Goal: Task Accomplishment & Management: Manage account settings

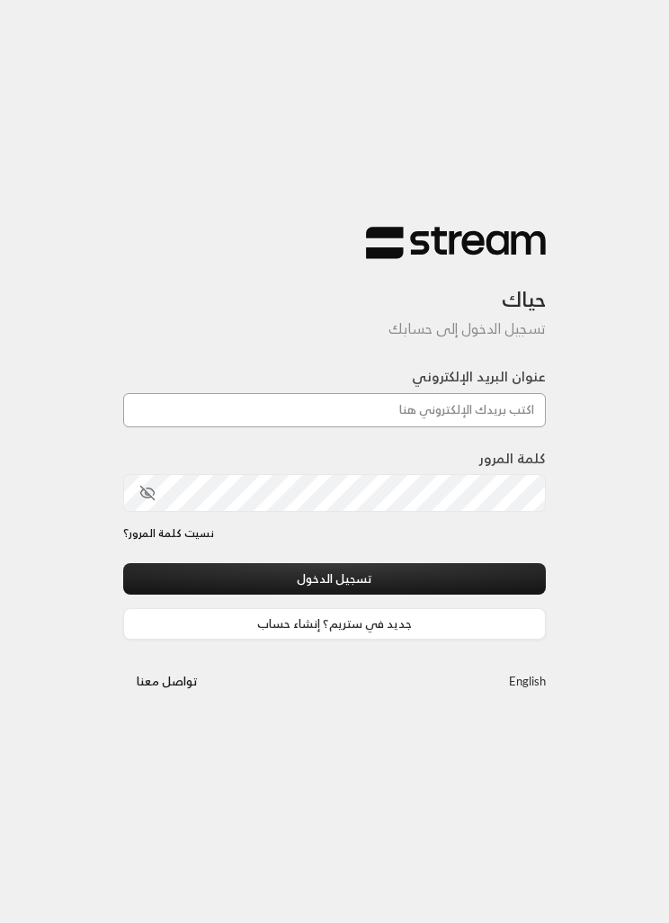
type input "[EMAIL_ADDRESS][DOMAIN_NAME]"
click at [335, 580] on button "تسجيل الدخول" at bounding box center [334, 578] width 423 height 31
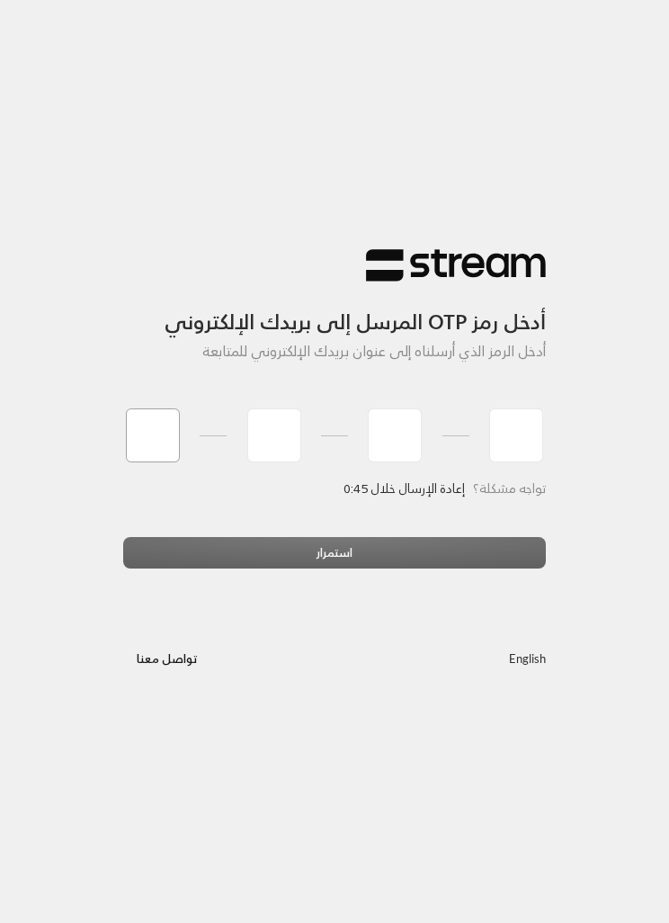
type input "2"
type input "8"
type input "0"
type input "5"
click at [380, 552] on div "استمرار" at bounding box center [334, 559] width 423 height 45
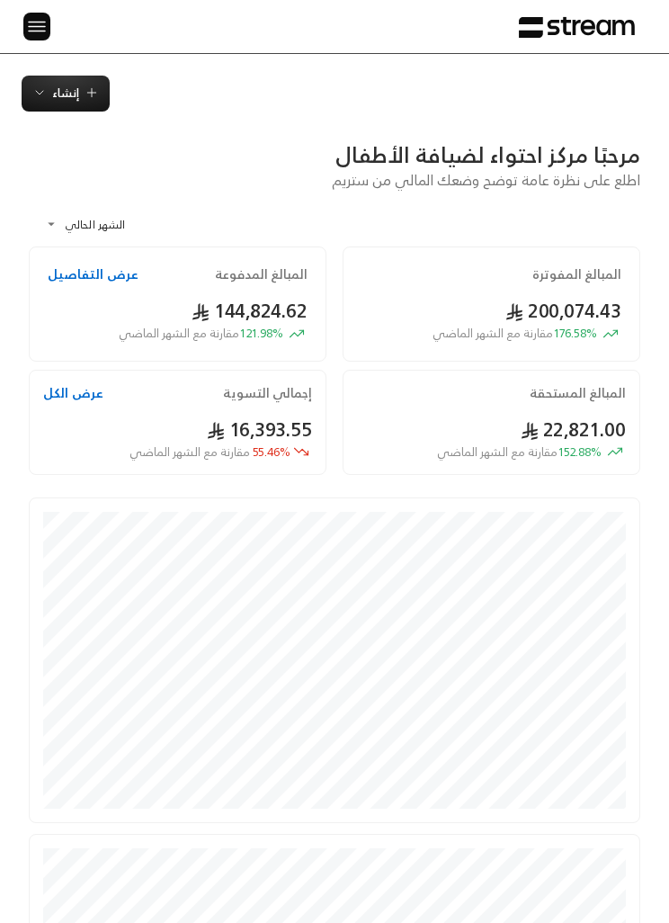
click at [45, 19] on img at bounding box center [37, 26] width 22 height 22
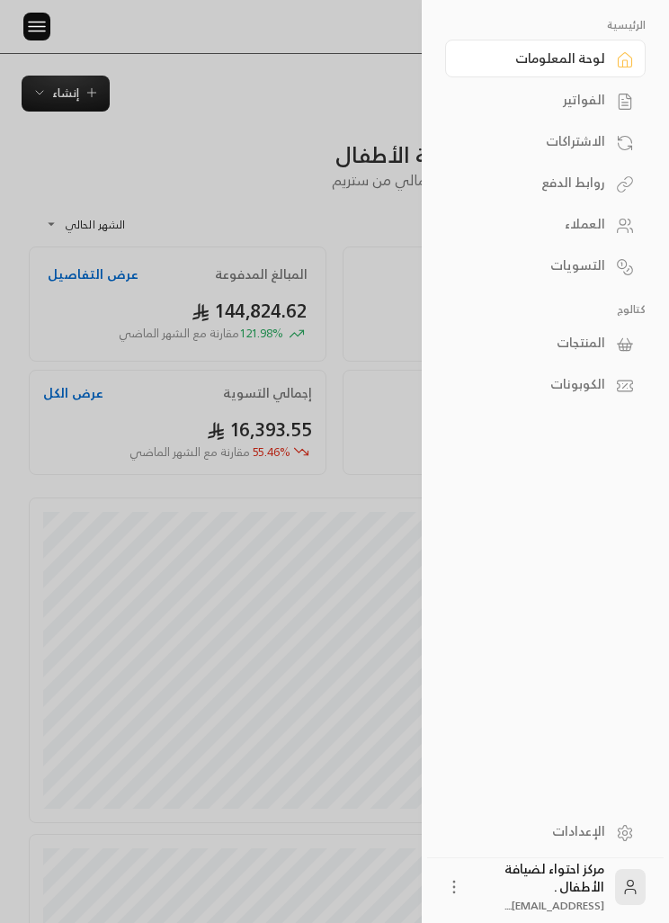
click at [606, 102] on link "الفواتير" at bounding box center [545, 100] width 201 height 38
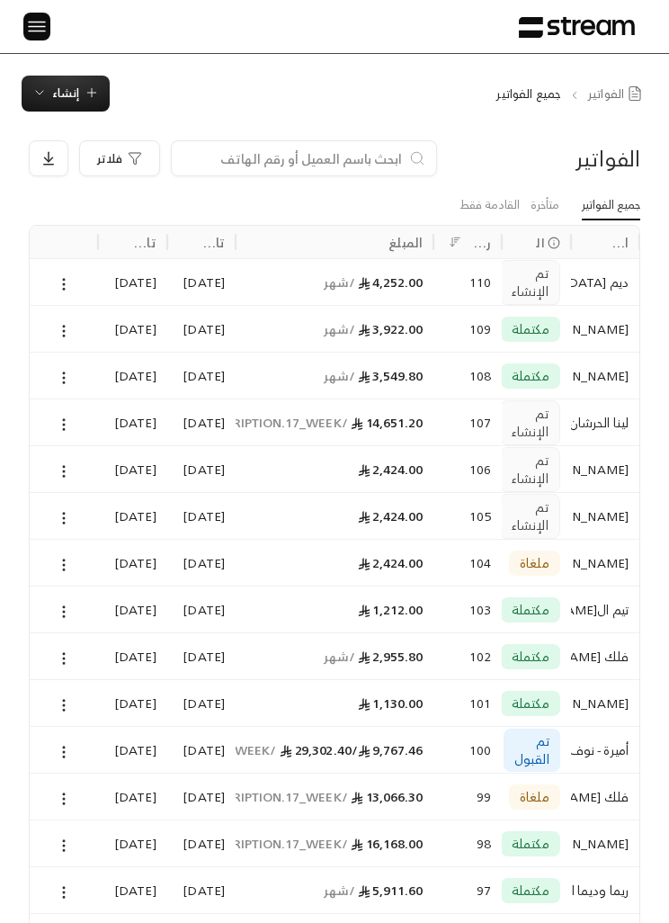
click at [53, 290] on div at bounding box center [63, 282] width 47 height 46
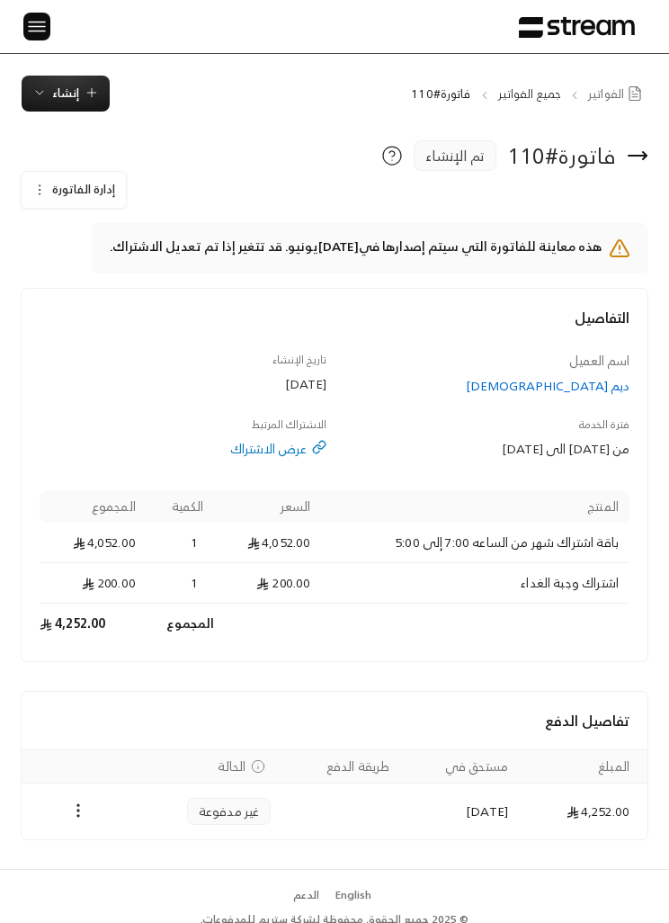
click at [46, 22] on img at bounding box center [37, 26] width 22 height 22
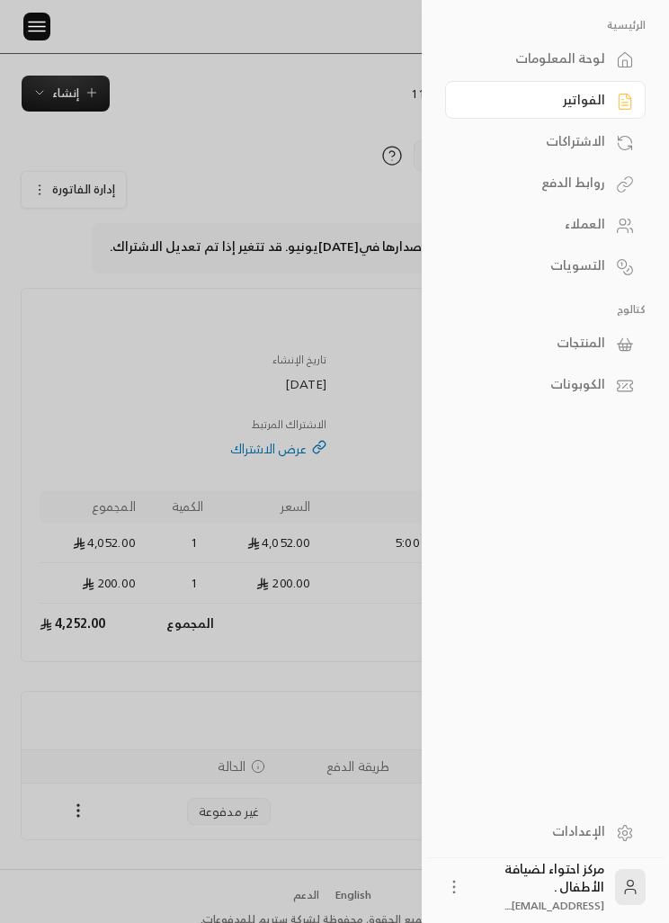
click at [592, 149] on div "الاشتراكات" at bounding box center [537, 141] width 138 height 18
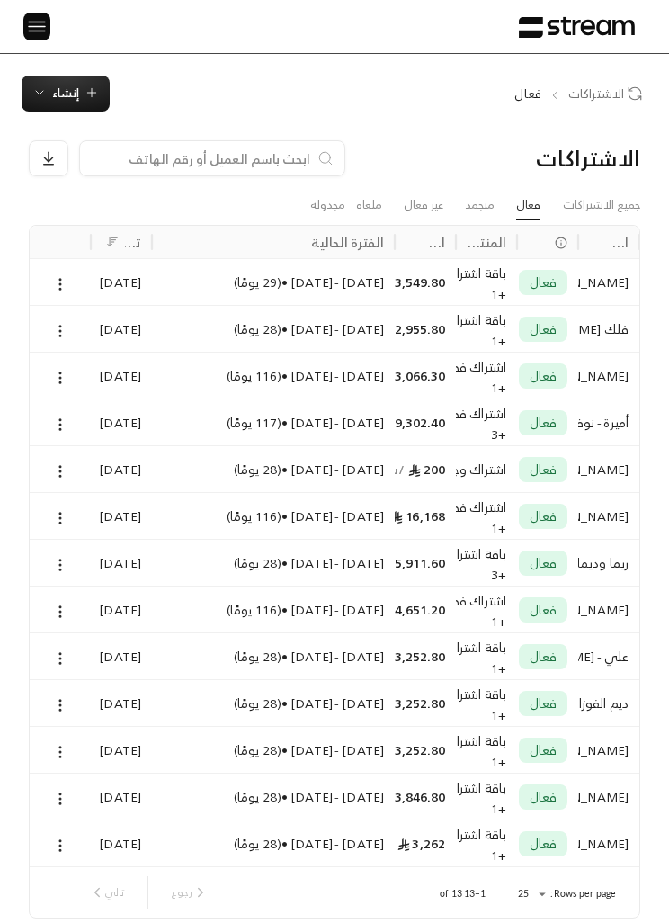
click at [46, 15] on img at bounding box center [37, 26] width 22 height 22
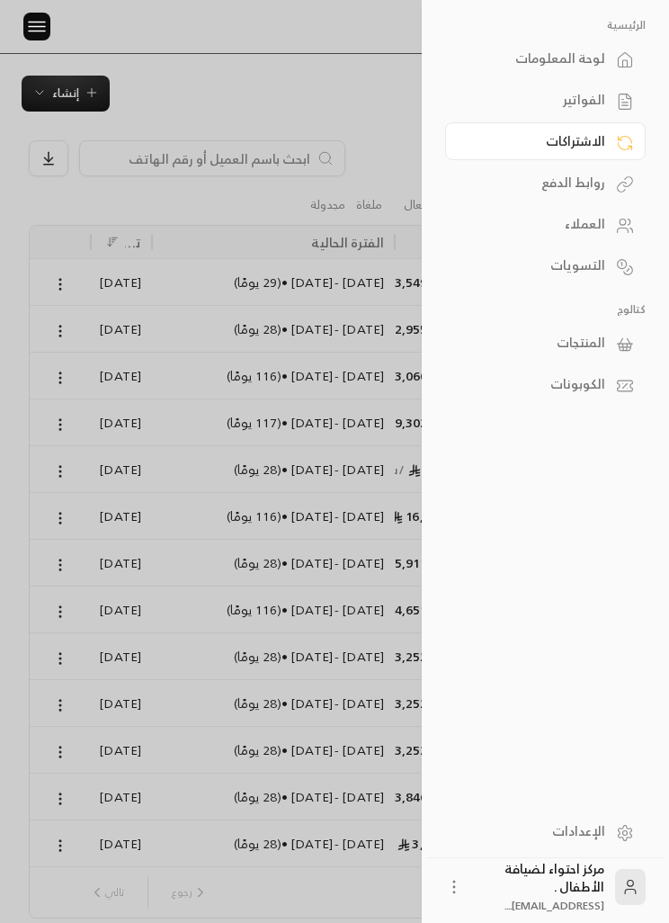
click at [599, 95] on div "الفواتير" at bounding box center [537, 100] width 138 height 18
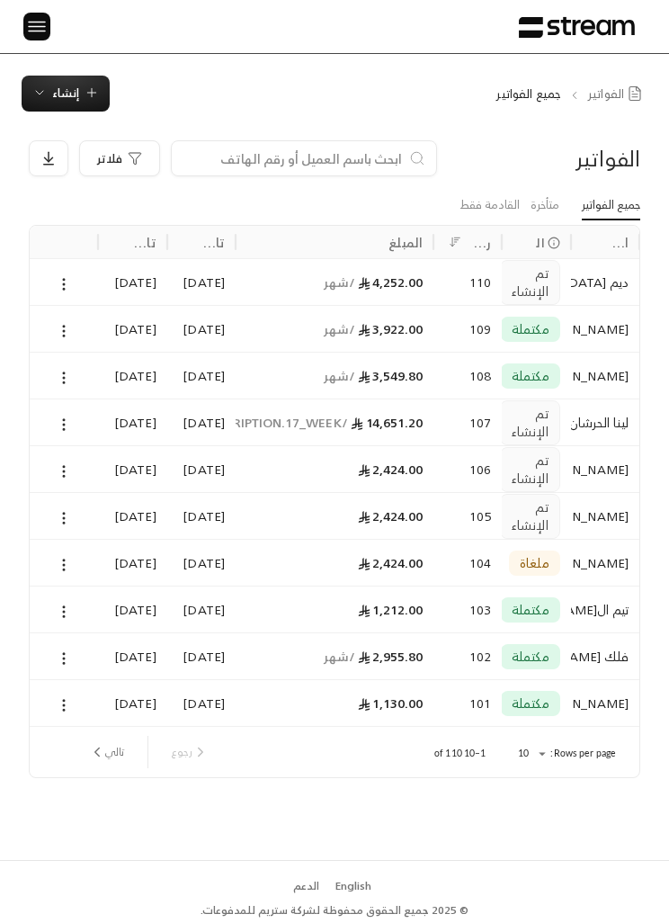
click at [44, 285] on div at bounding box center [63, 282] width 47 height 46
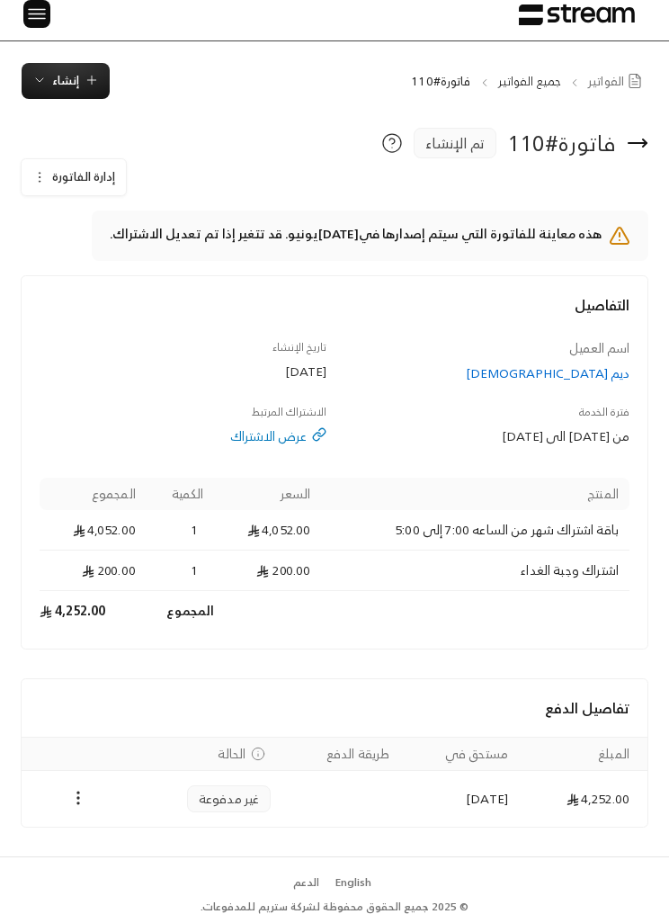
scroll to position [48, 0]
click at [50, 159] on button "إدارة الفاتورة" at bounding box center [74, 177] width 104 height 36
click at [134, 214] on span "تعديل" at bounding box center [89, 229] width 112 height 31
click at [145, 204] on div "تعديل إلغاء" at bounding box center [89, 244] width 135 height 81
click at [132, 214] on span "تعديل" at bounding box center [89, 229] width 112 height 31
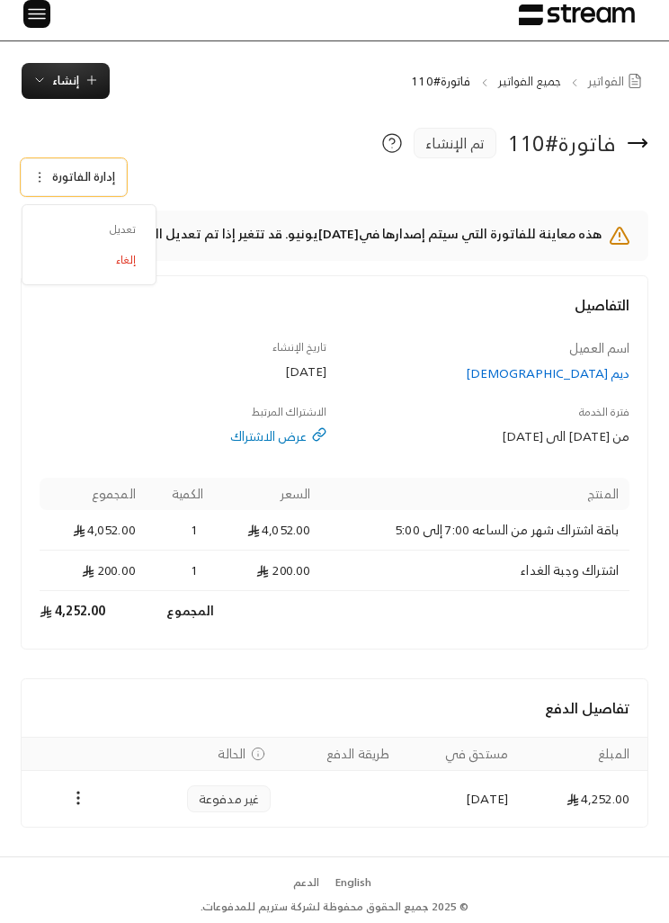
click at [121, 214] on span "تعديل" at bounding box center [89, 229] width 112 height 31
click at [76, 339] on div "تاريخ الإنشاء [DATE]" at bounding box center [182, 360] width 303 height 43
click at [22, 159] on button "إدارة الفاتورة" at bounding box center [74, 177] width 104 height 36
click at [112, 214] on span "تعديل" at bounding box center [89, 229] width 112 height 31
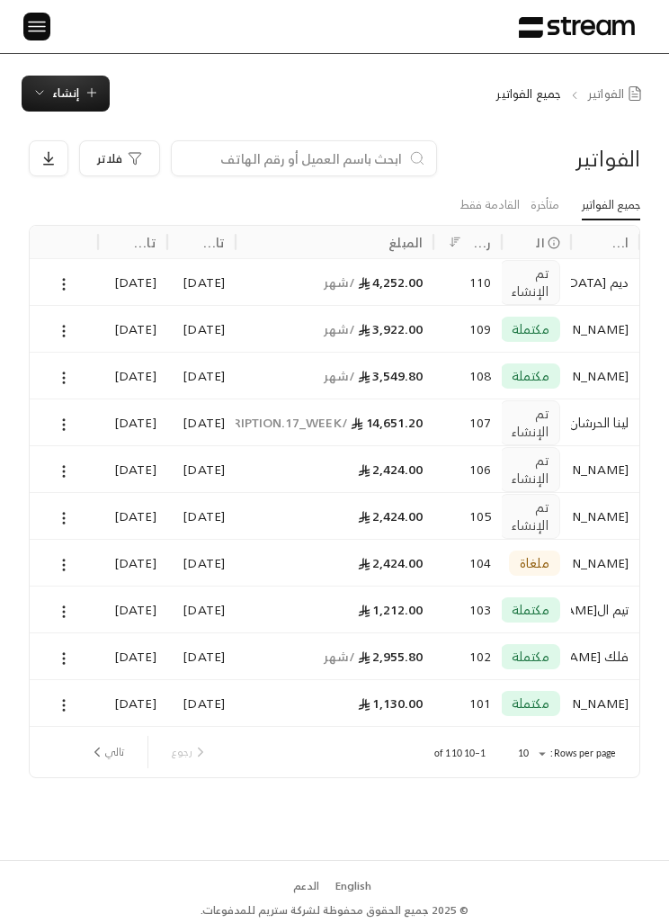
click at [61, 285] on icon at bounding box center [64, 284] width 16 height 16
click at [79, 338] on li "عرض" at bounding box center [82, 329] width 42 height 31
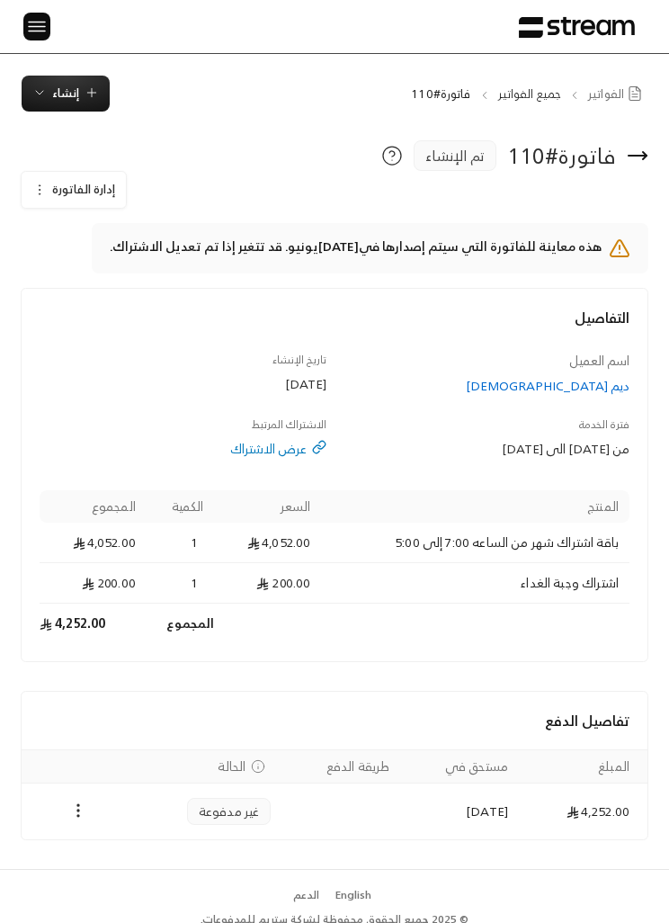
click at [42, 190] on icon "button" at bounding box center [39, 190] width 14 height 14
click at [121, 243] on span "تعديل" at bounding box center [89, 242] width 112 height 31
click at [134, 243] on span "تعديل" at bounding box center [89, 242] width 112 height 31
click at [104, 238] on span "تعديل" at bounding box center [89, 242] width 112 height 31
click at [118, 240] on span "تعديل" at bounding box center [89, 242] width 112 height 31
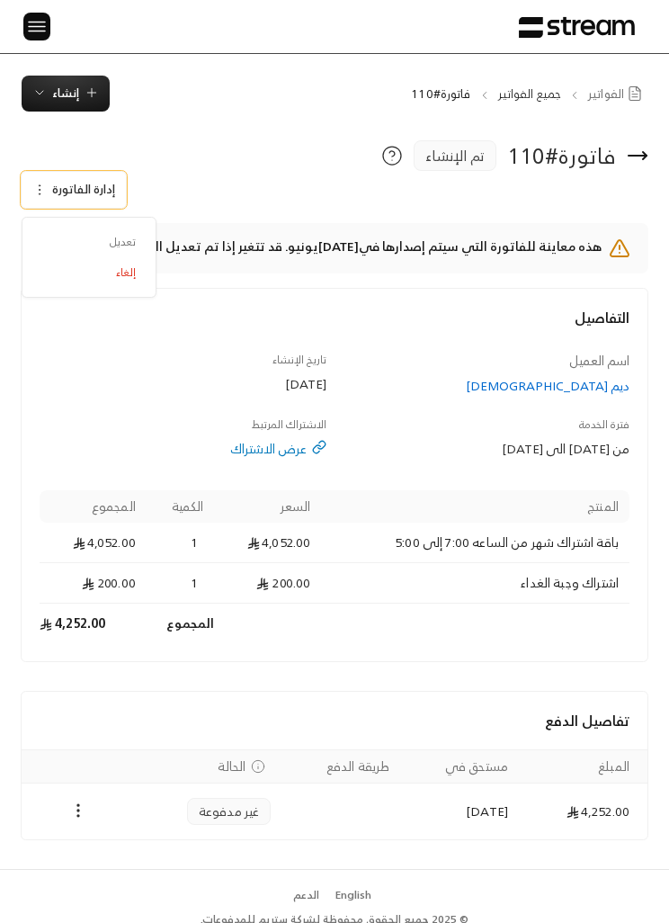
click at [129, 243] on span "تعديل" at bounding box center [89, 242] width 112 height 31
click at [140, 380] on div "[DATE]" at bounding box center [183, 384] width 287 height 18
click at [52, 192] on span "إدارة الفاتورة" at bounding box center [83, 189] width 63 height 21
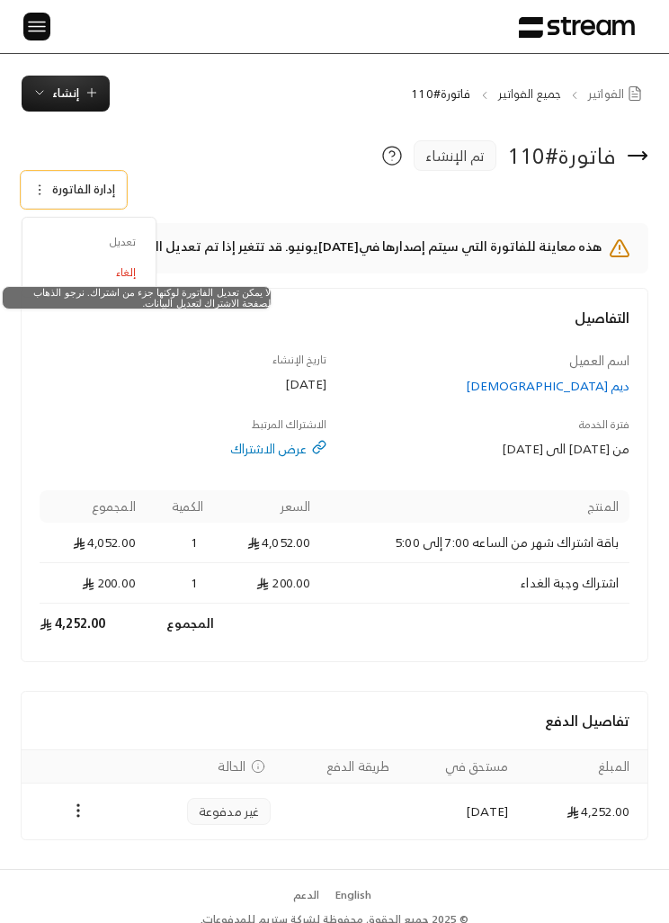
click at [36, 28] on img at bounding box center [37, 26] width 22 height 22
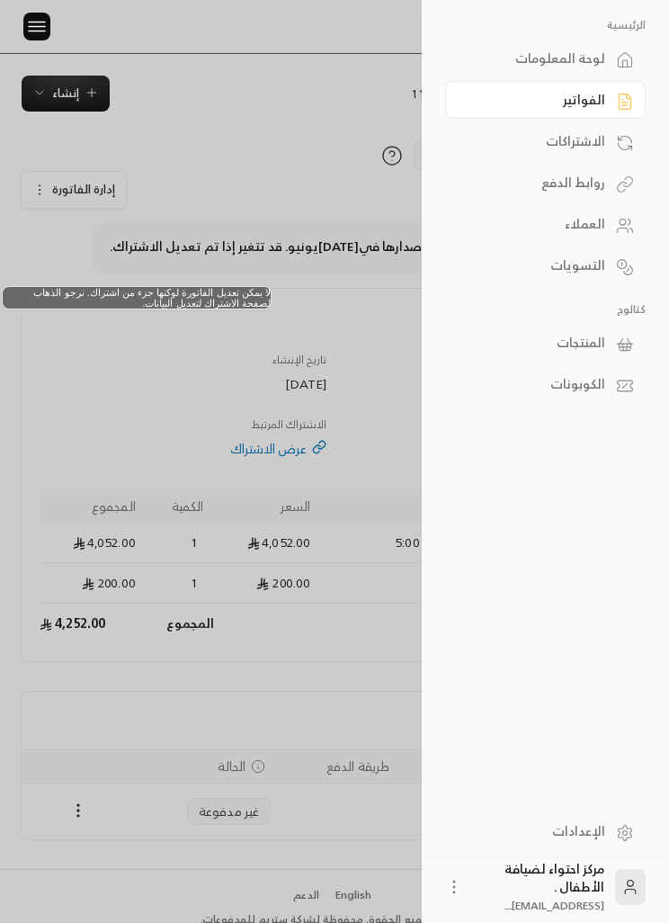
click at [594, 128] on link "الاشتراكات" at bounding box center [545, 141] width 201 height 38
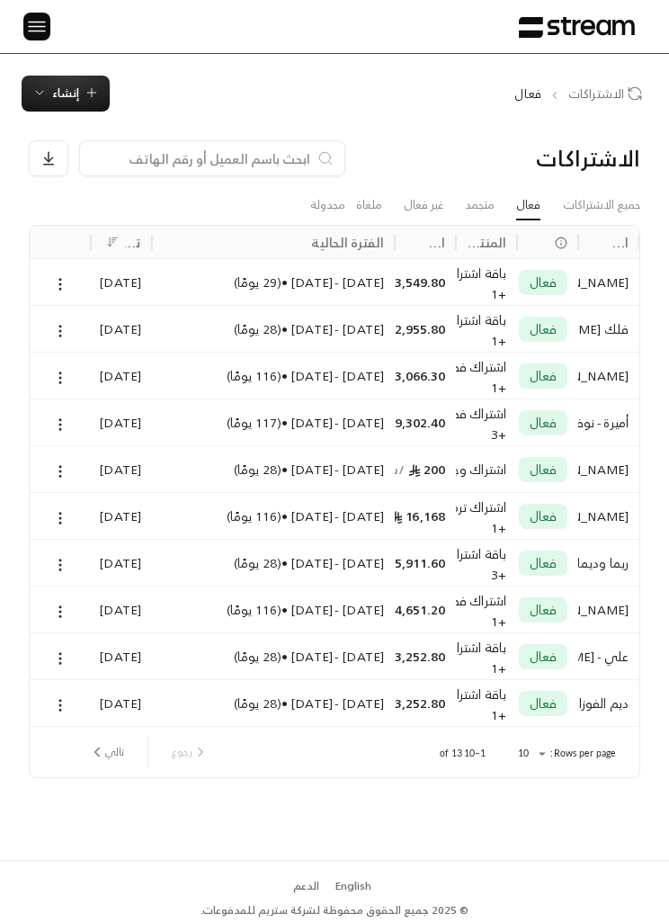
click at [442, 195] on link "غير فعال" at bounding box center [424, 205] width 40 height 29
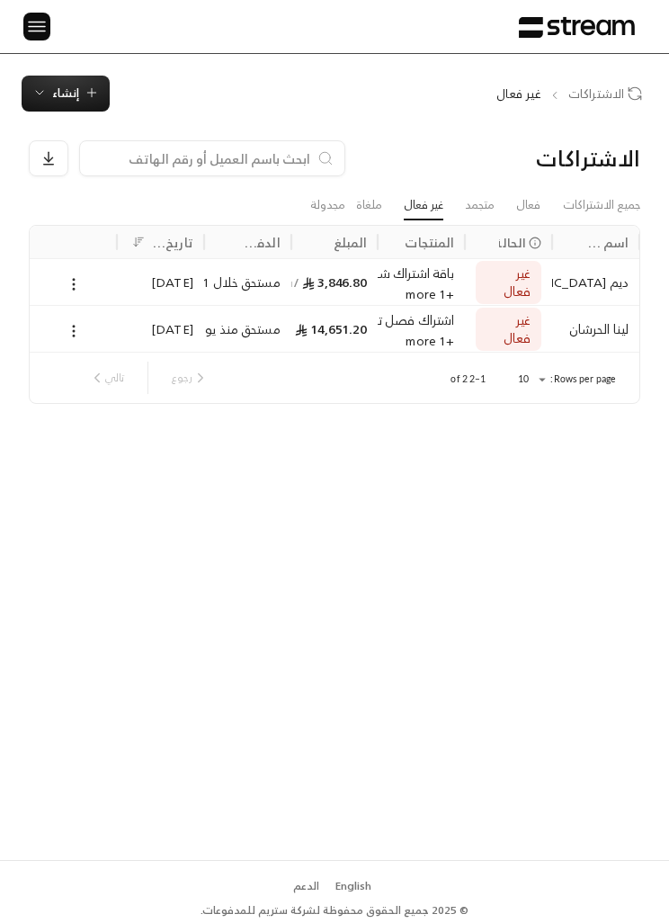
scroll to position [0, -1]
click at [64, 287] on button at bounding box center [74, 283] width 20 height 21
click at [76, 332] on link "عرض" at bounding box center [92, 329] width 42 height 31
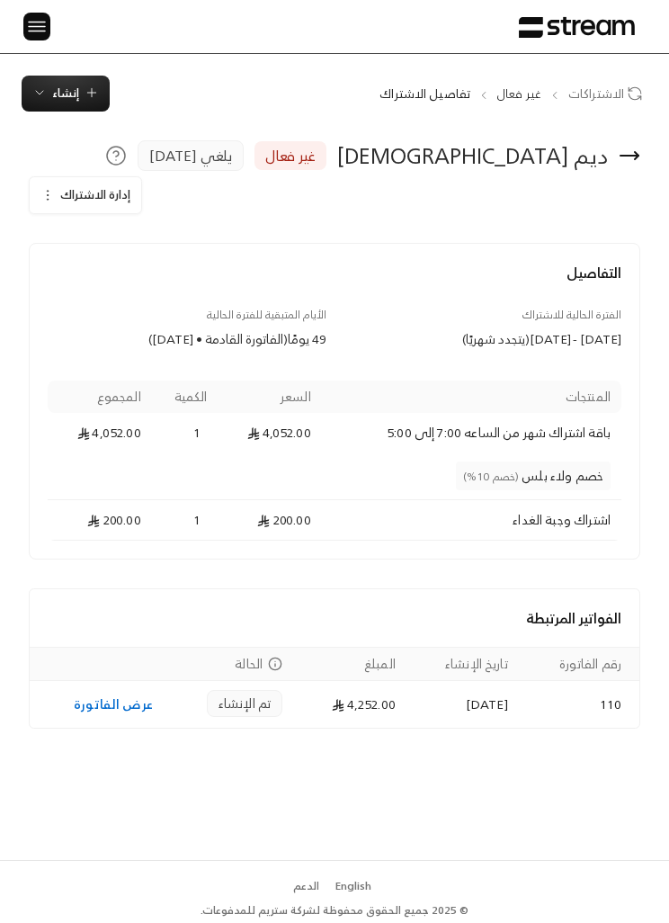
click at [67, 203] on span "إدارة الاشتراك" at bounding box center [95, 194] width 70 height 21
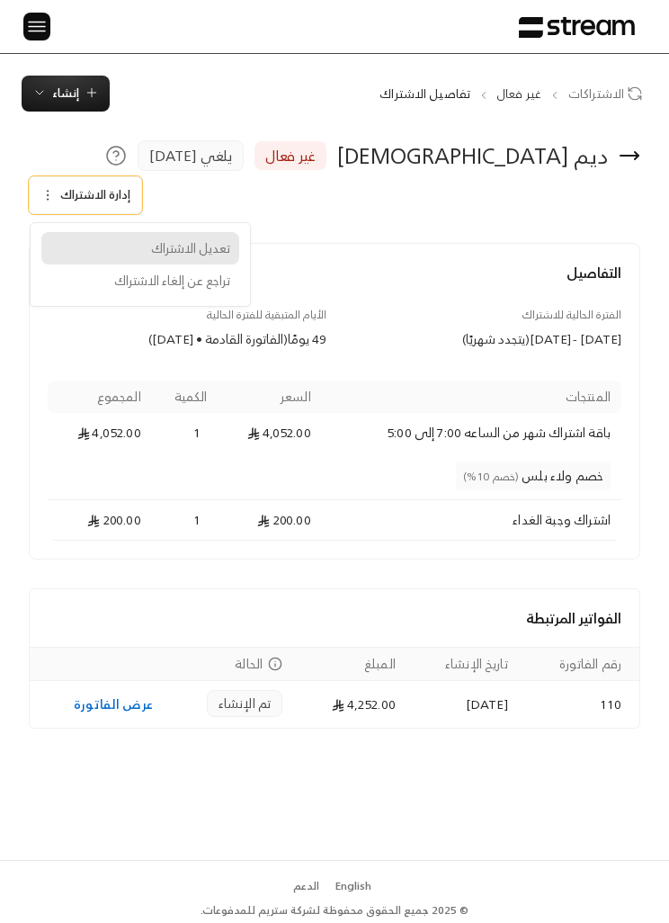
click at [152, 246] on span "تعديل الاشتراك" at bounding box center [190, 247] width 79 height 15
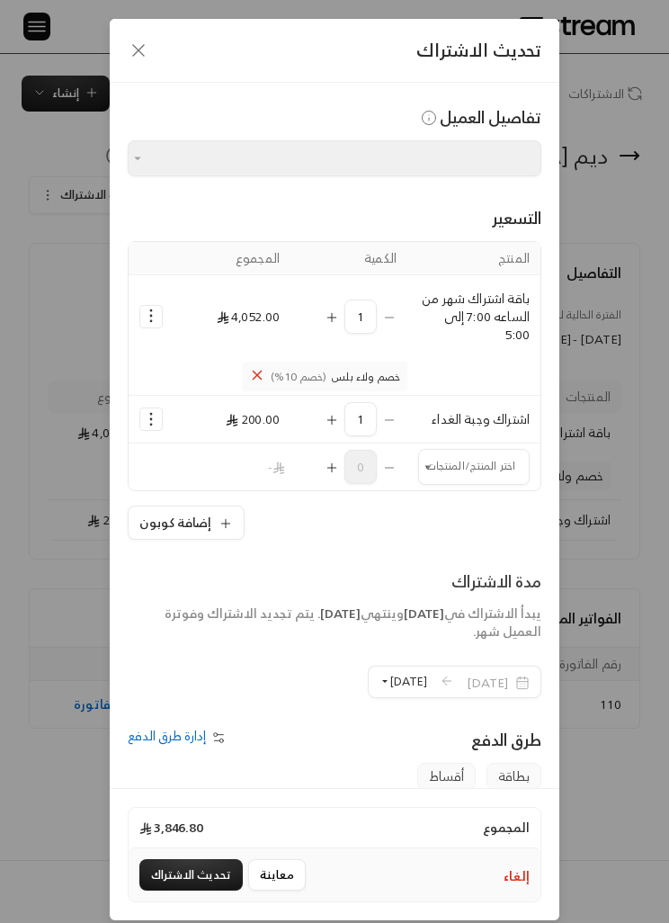
type input "**********"
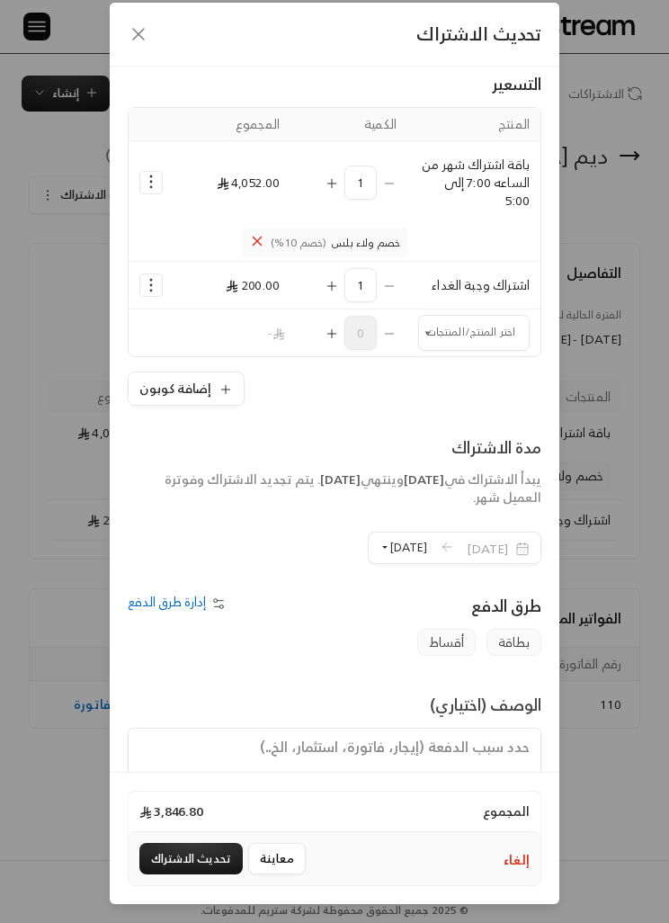
scroll to position [74, 0]
click at [172, 845] on button "تحديث الاشتراك" at bounding box center [190, 858] width 103 height 31
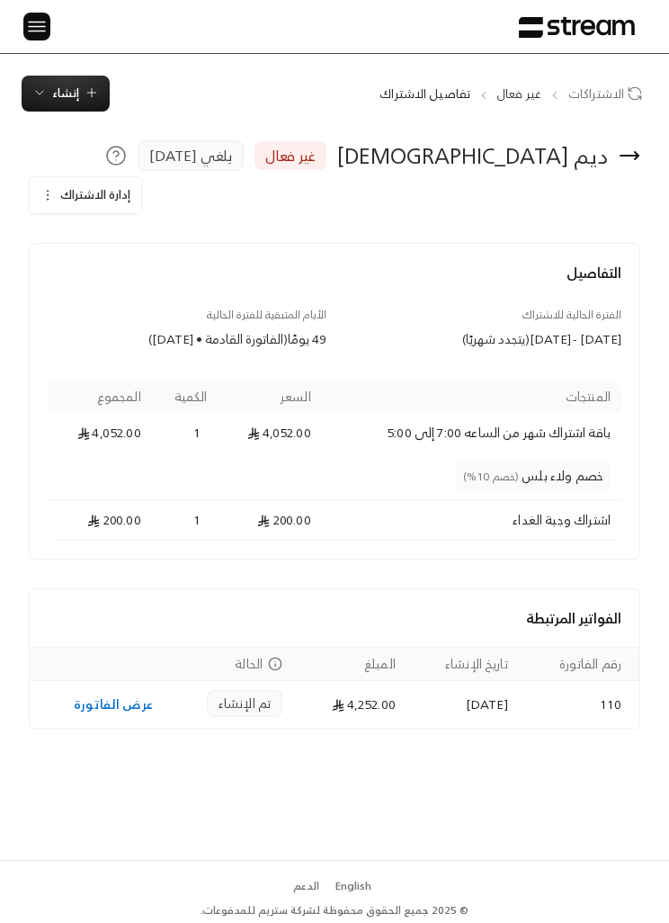
click at [36, 30] on img at bounding box center [37, 26] width 22 height 22
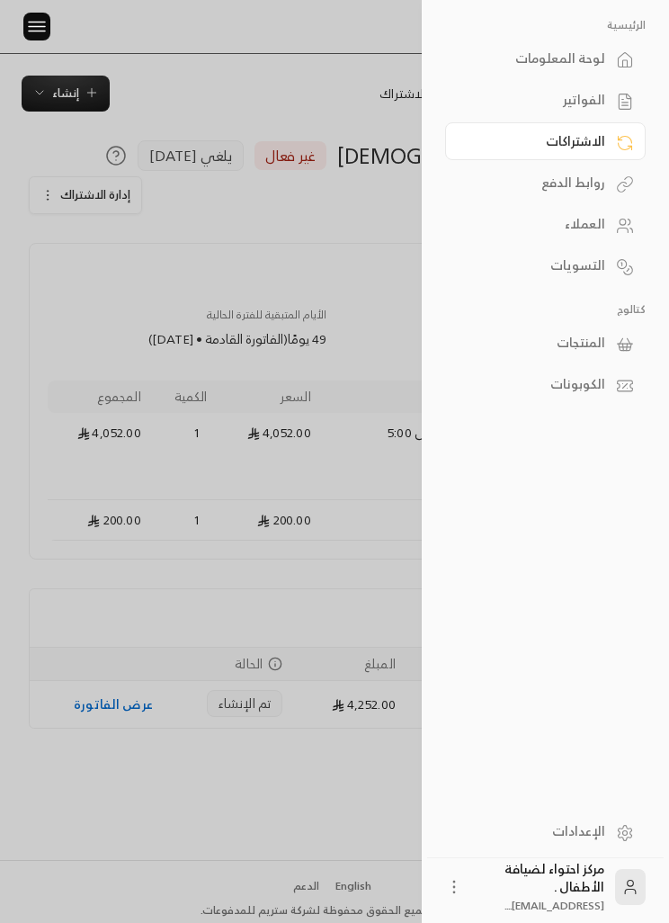
click at [601, 136] on div "الاشتراكات" at bounding box center [537, 141] width 138 height 18
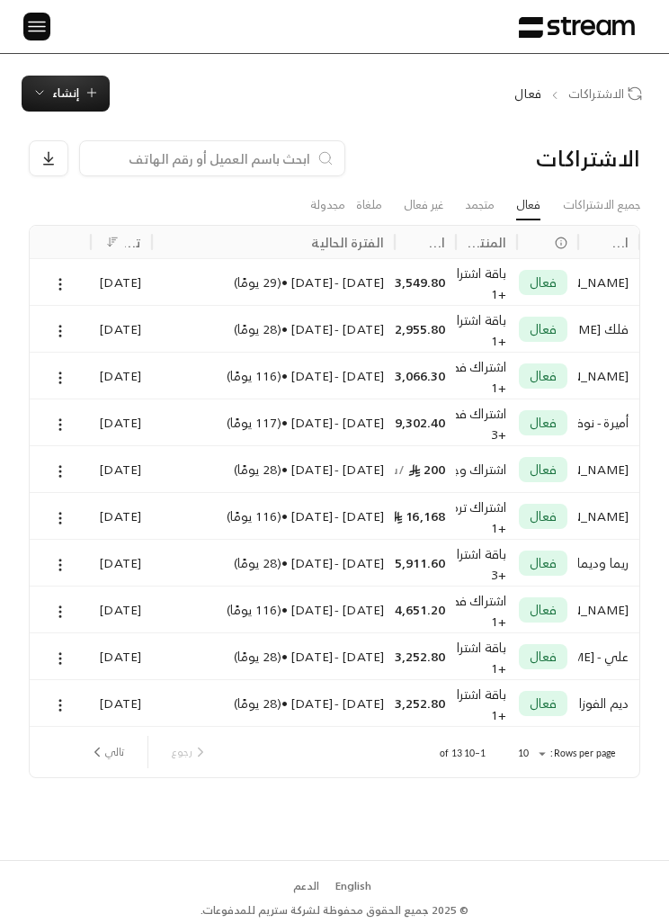
click at [607, 205] on link "جميع الاشتراكات" at bounding box center [601, 205] width 77 height 29
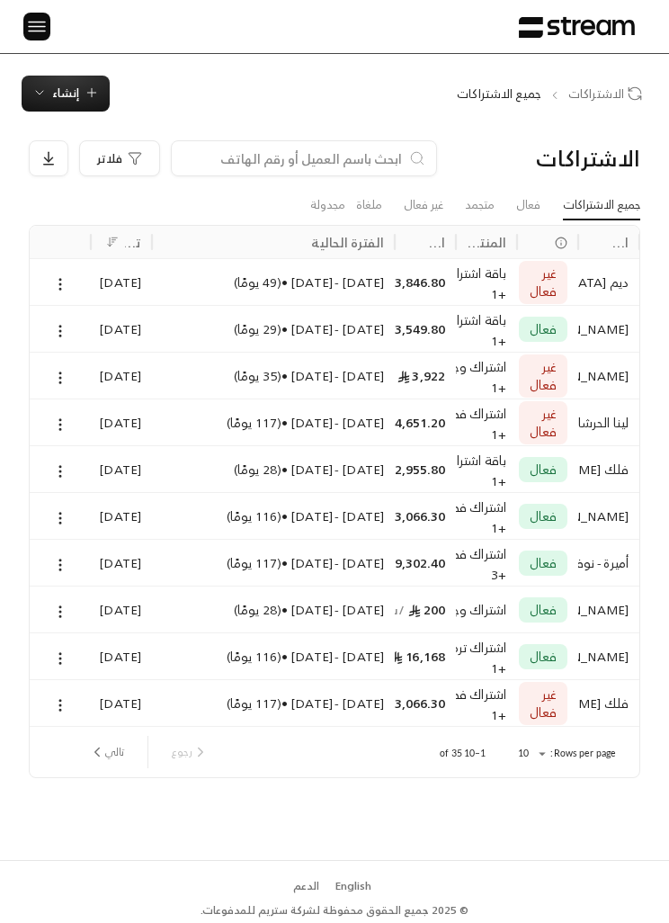
click at [322, 210] on link "مجدولة" at bounding box center [327, 205] width 35 height 29
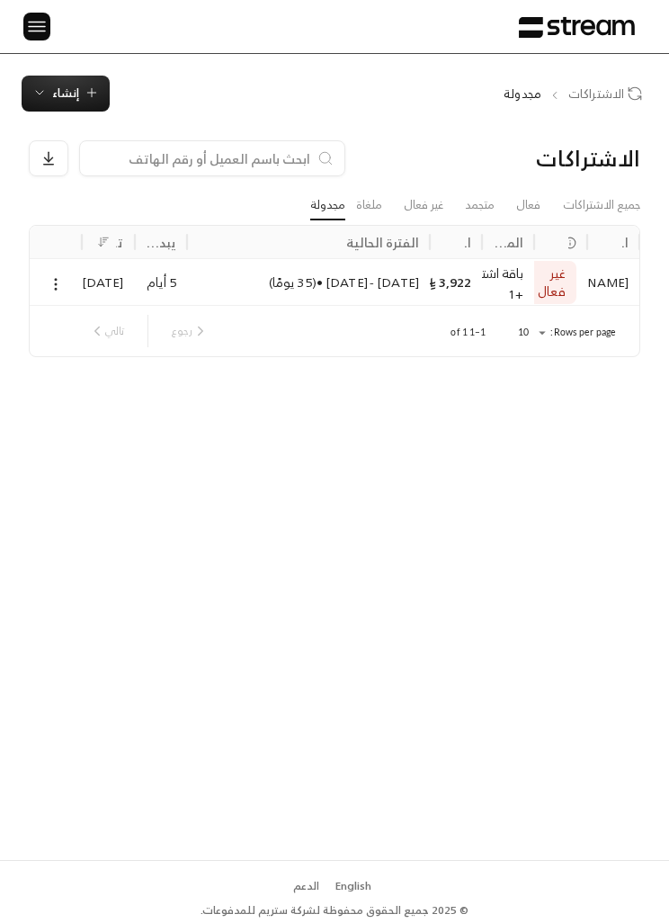
click at [361, 209] on link "ملغاة" at bounding box center [369, 205] width 26 height 29
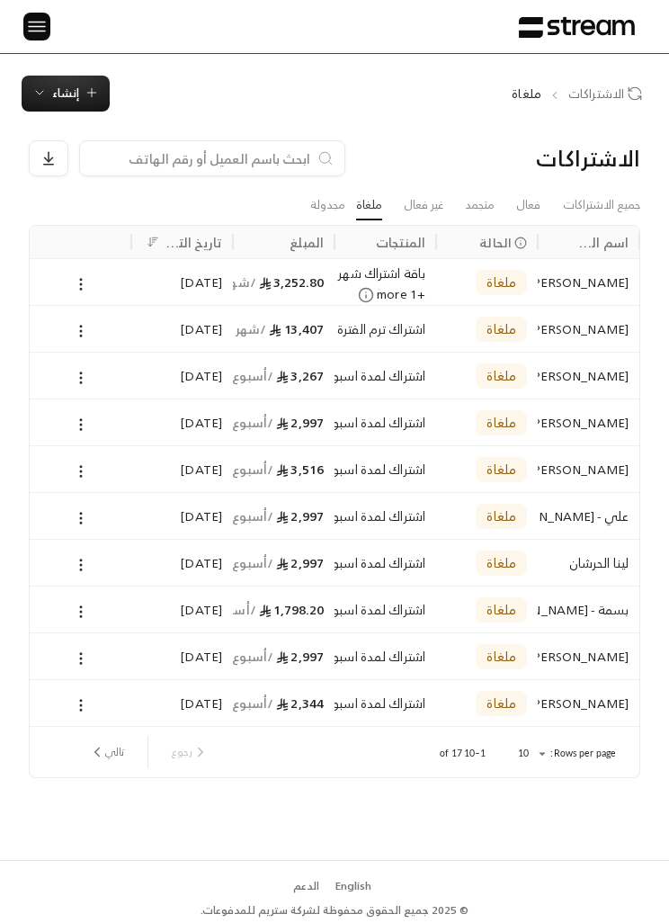
click at [78, 329] on icon at bounding box center [81, 331] width 16 height 16
click at [42, 39] on div at bounding box center [334, 461] width 669 height 923
click at [45, 59] on div "الاشتراكات ملغاة إنشاء الاشتراكات جميع الاشتراكات فعال متجمد غير فعال ملغاة مجد…" at bounding box center [334, 457] width 669 height 806
click at [326, 203] on link "مجدولة" at bounding box center [327, 205] width 35 height 29
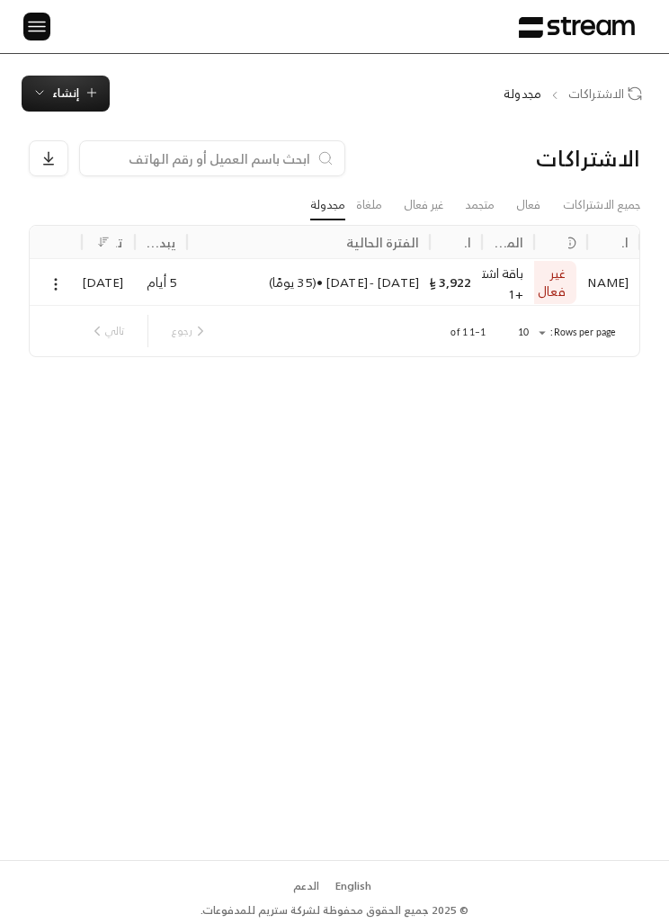
click at [478, 197] on link "متجمد" at bounding box center [480, 205] width 30 height 29
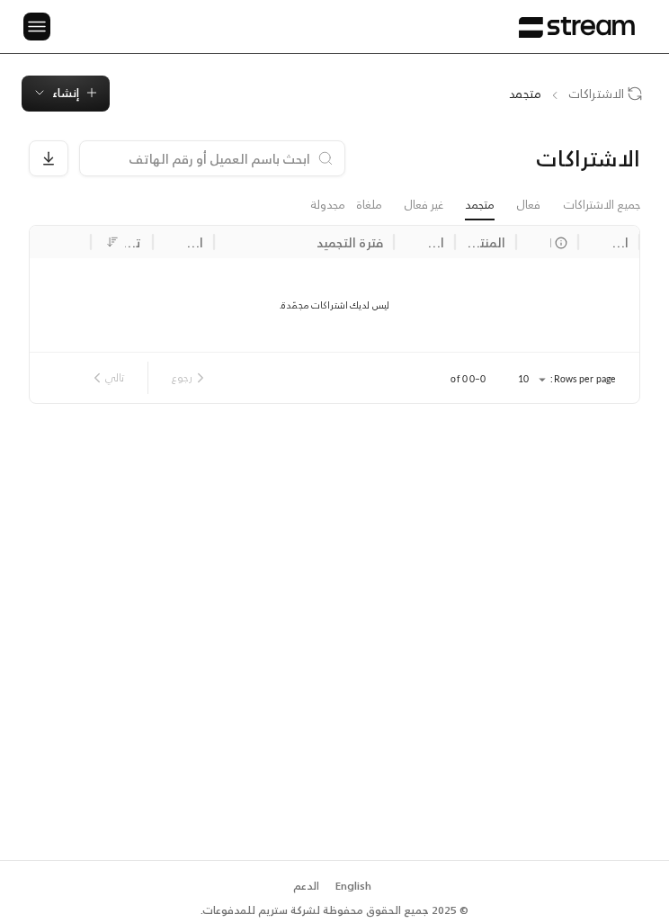
click at [438, 191] on link "غير فعال" at bounding box center [424, 205] width 40 height 29
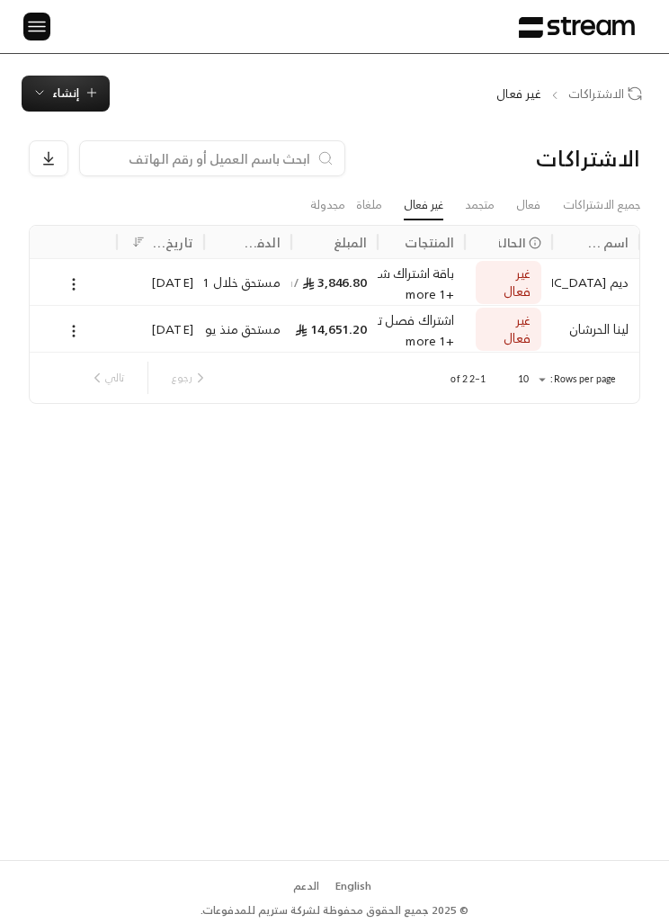
scroll to position [0, -1]
click at [529, 210] on link "فعال" at bounding box center [528, 205] width 24 height 29
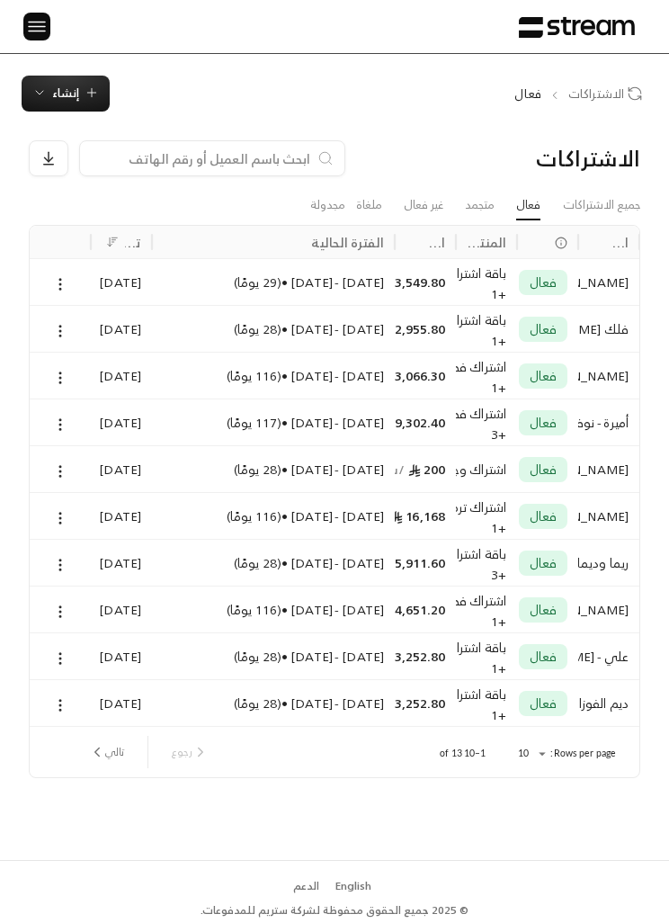
click at [626, 195] on link "جميع الاشتراكات" at bounding box center [601, 205] width 77 height 29
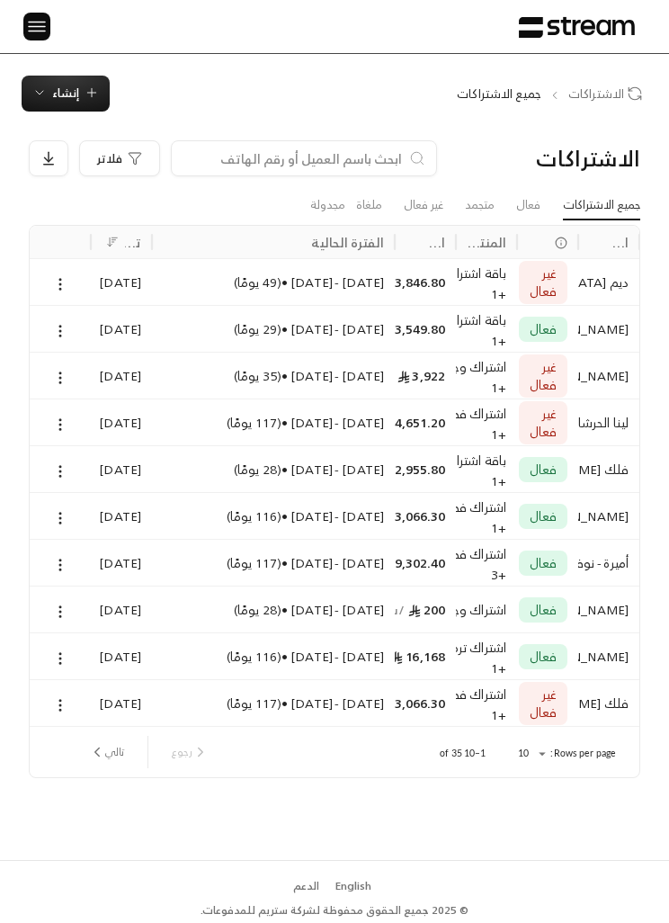
click at [520, 208] on link "فعال" at bounding box center [528, 205] width 24 height 29
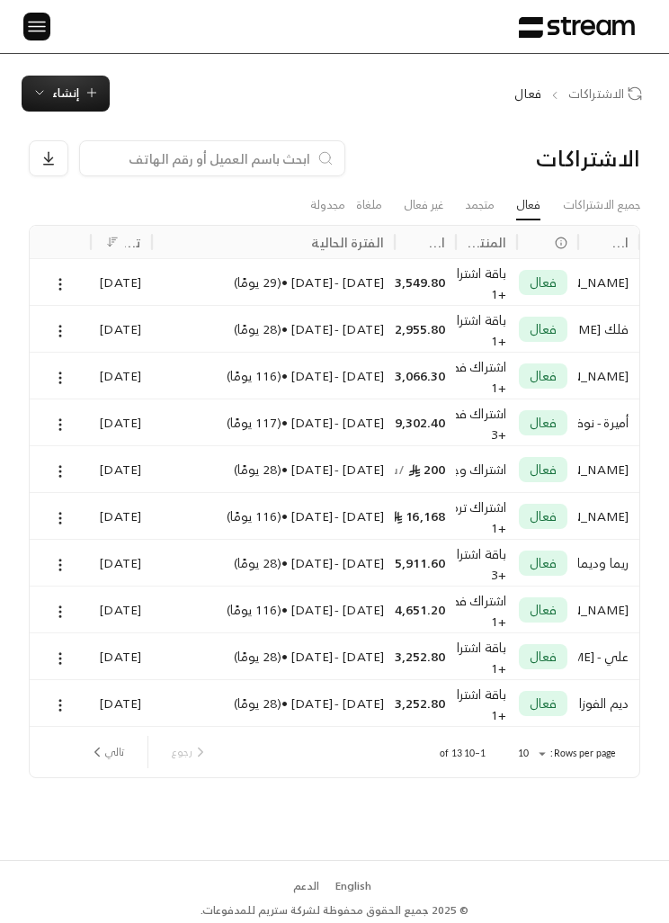
click at [432, 201] on link "غير فعال" at bounding box center [424, 205] width 40 height 29
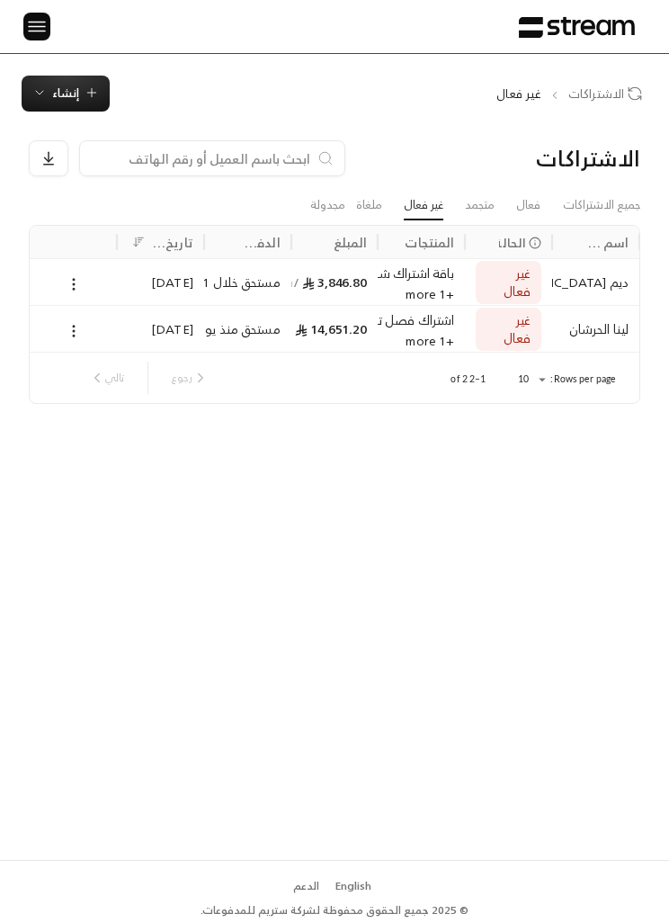
scroll to position [0, -1]
click at [67, 276] on icon at bounding box center [74, 284] width 16 height 16
click at [91, 320] on link "عرض" at bounding box center [92, 329] width 42 height 31
click at [477, 508] on div "الاشتراكات جميع الاشتراكات فعال متجمد غير فعال ملغاة مجدولة اسم العميل الحالة ا…" at bounding box center [334, 486] width 669 height 748
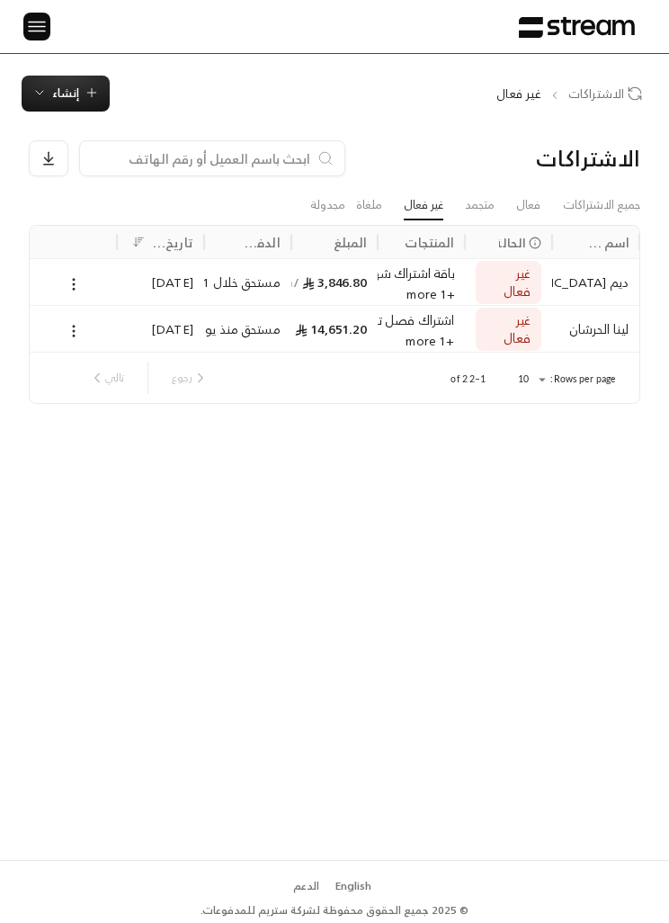
click at [72, 276] on icon at bounding box center [74, 284] width 16 height 16
click at [79, 329] on link "عرض" at bounding box center [92, 329] width 42 height 31
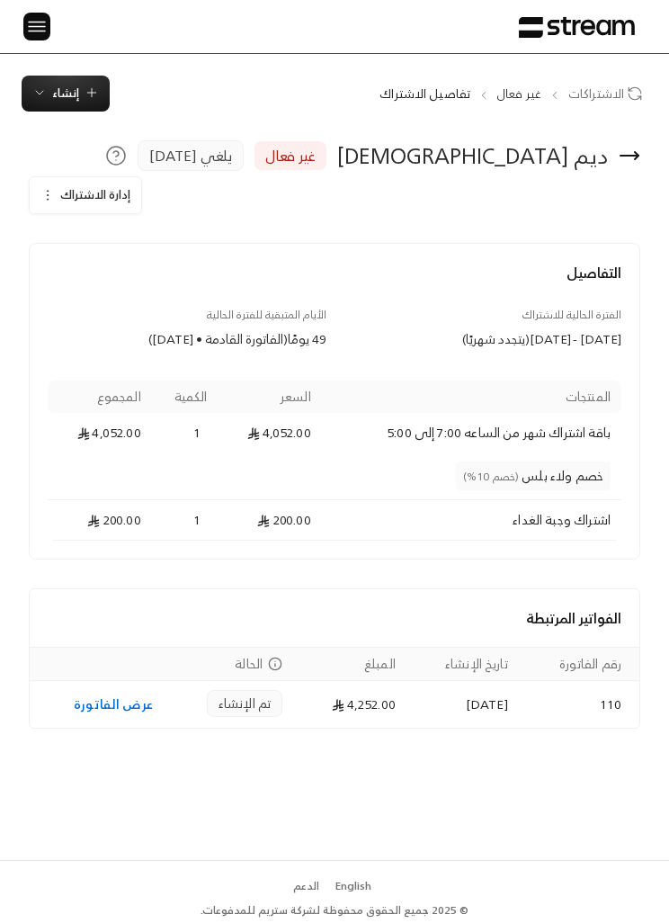
click at [71, 193] on span "إدارة الاشتراك" at bounding box center [95, 194] width 70 height 21
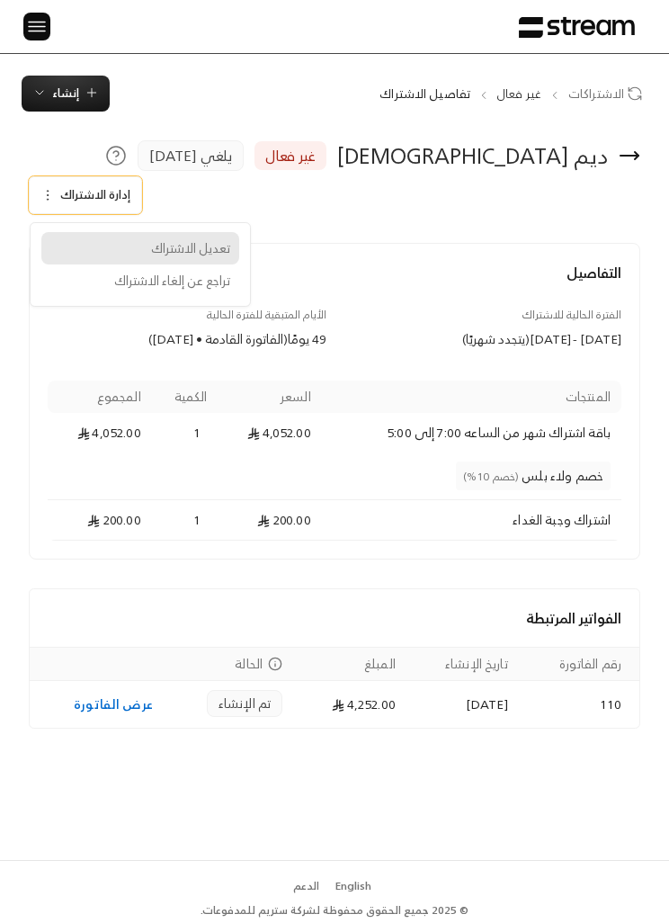
click at [179, 259] on link "تعديل الاشتراك" at bounding box center [140, 248] width 198 height 32
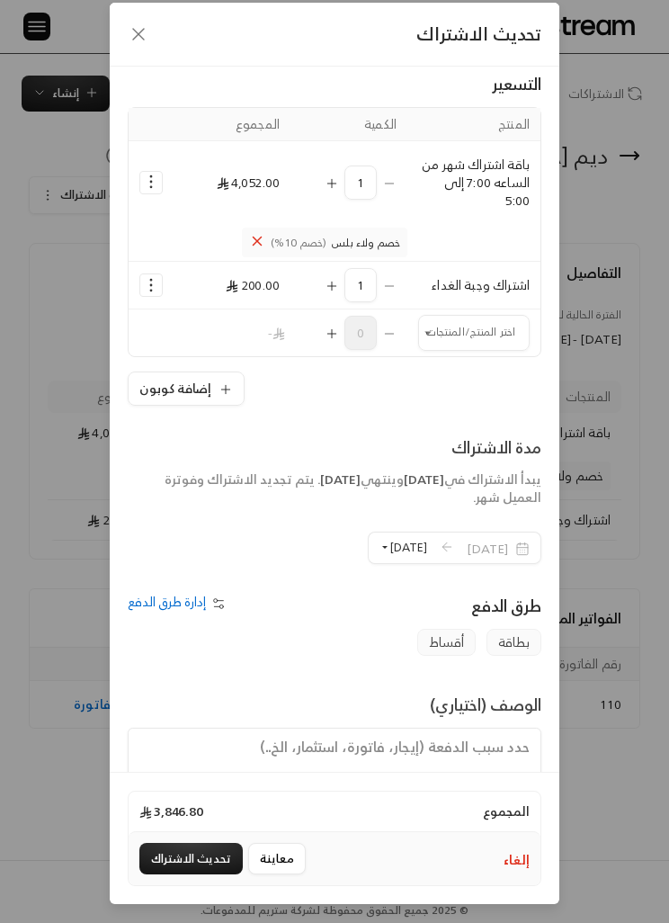
scroll to position [74, 0]
click at [281, 872] on button "معاينة" at bounding box center [277, 858] width 58 height 31
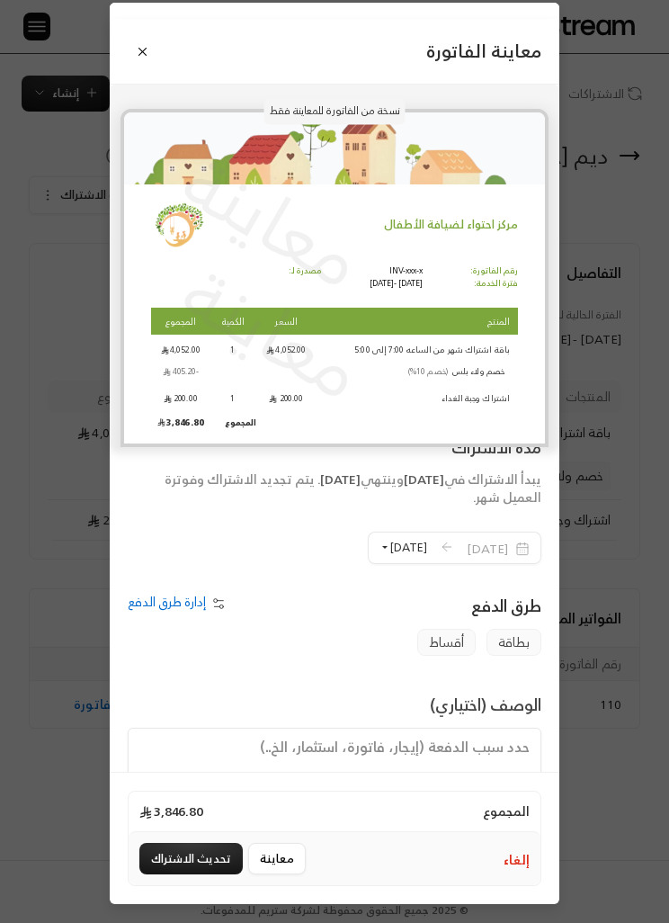
click at [478, 256] on div "مركز احتواء لضيافة الأطفال رقم الفاتورة: فترة الخدمة: INV-xxx-x [DATE] - [DATE]…" at bounding box center [334, 315] width 421 height 235
